Goal: Task Accomplishment & Management: Manage account settings

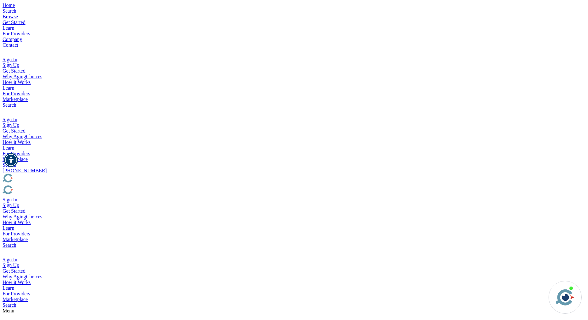
click at [10, 108] on img "Popover trigger" at bounding box center [6, 112] width 7 height 8
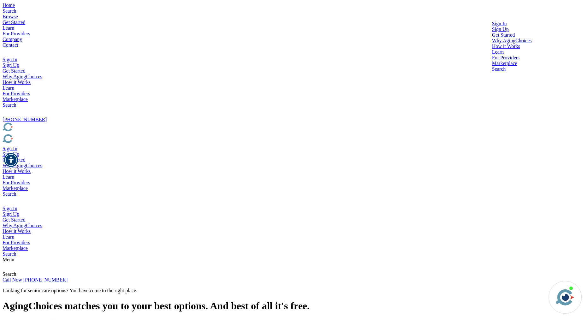
click at [492, 27] on div at bounding box center [512, 27] width 40 height 0
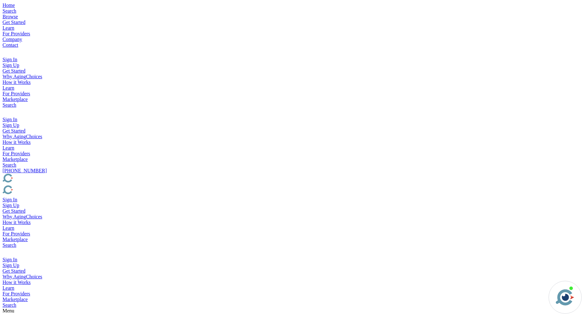
type input "brad@rageix.com"
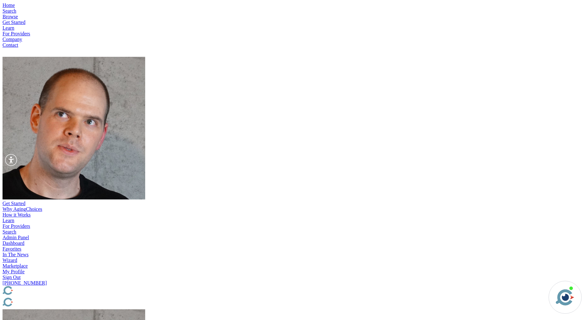
click at [145, 57] on img "Popover trigger" at bounding box center [74, 128] width 143 height 143
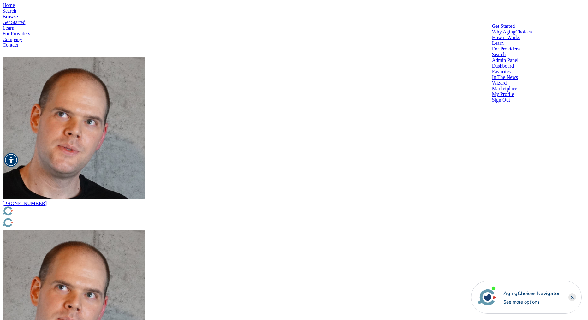
click at [492, 63] on div at bounding box center [512, 63] width 40 height 0
click at [492, 69] on div at bounding box center [512, 69] width 40 height 0
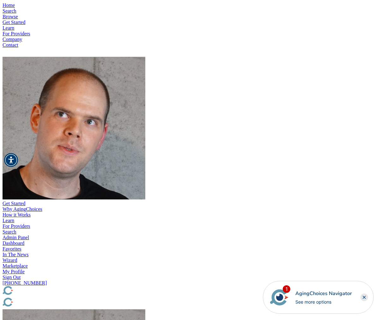
click at [145, 57] on img "Popover trigger" at bounding box center [74, 128] width 143 height 143
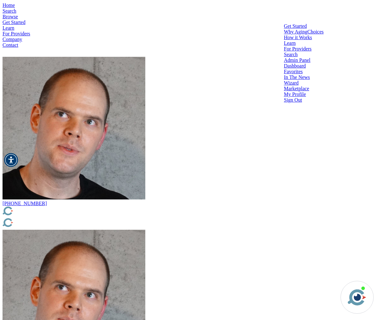
drag, startPoint x: 172, startPoint y: 86, endPoint x: 146, endPoint y: 93, distance: 27.4
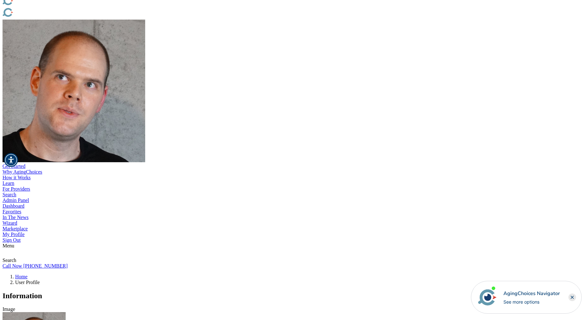
scroll to position [293, 0]
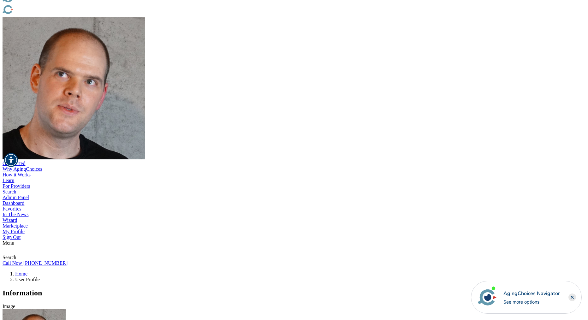
drag, startPoint x: 293, startPoint y: 248, endPoint x: 195, endPoint y: 249, distance: 98.5
drag, startPoint x: 198, startPoint y: 247, endPoint x: 292, endPoint y: 249, distance: 94.4
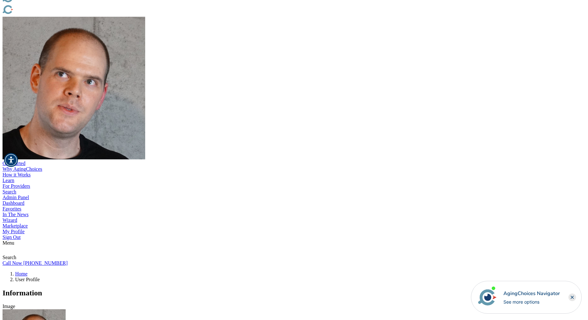
copy label "When there is a new prospect inquiry."
